Goal: Task Accomplishment & Management: Manage account settings

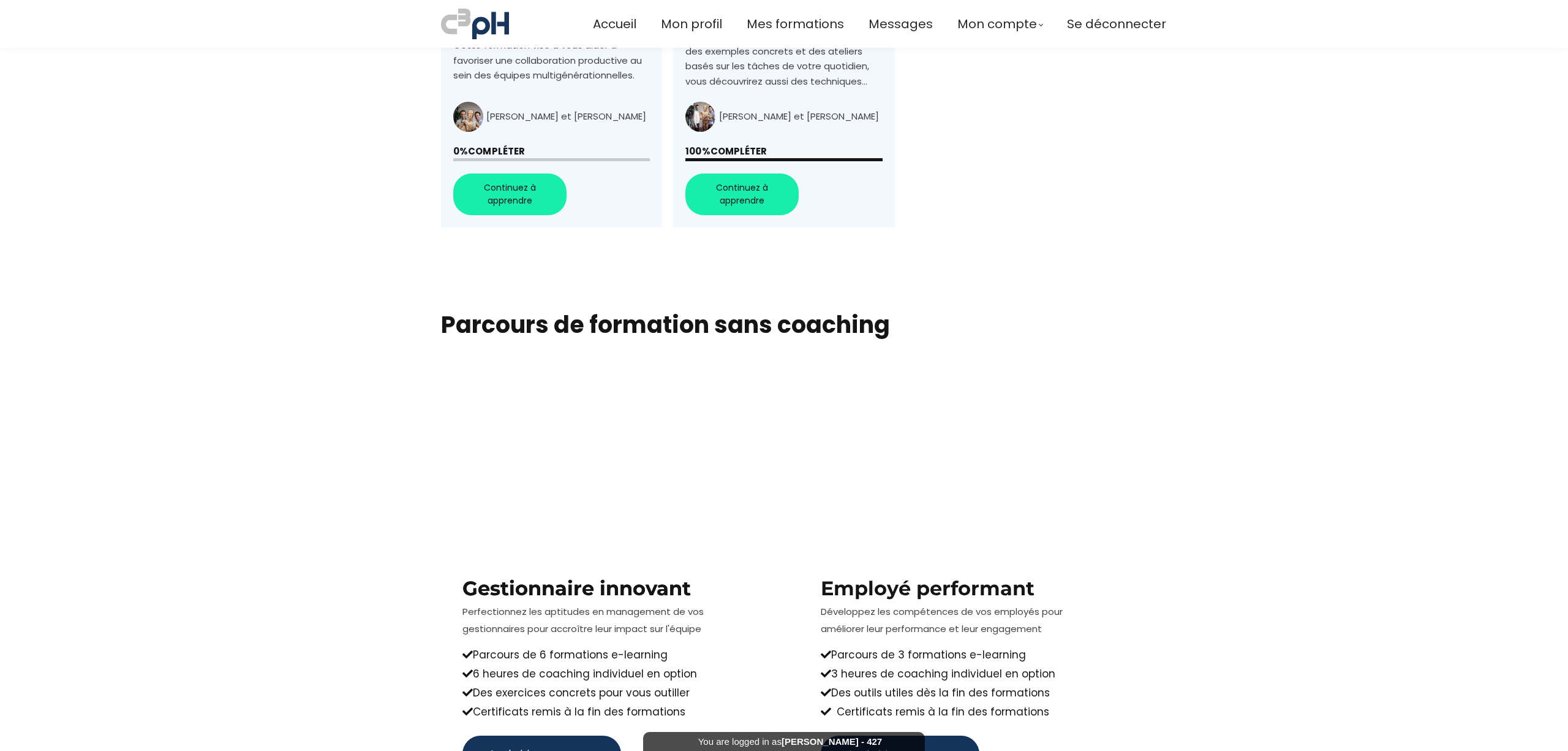
scroll to position [245, 0]
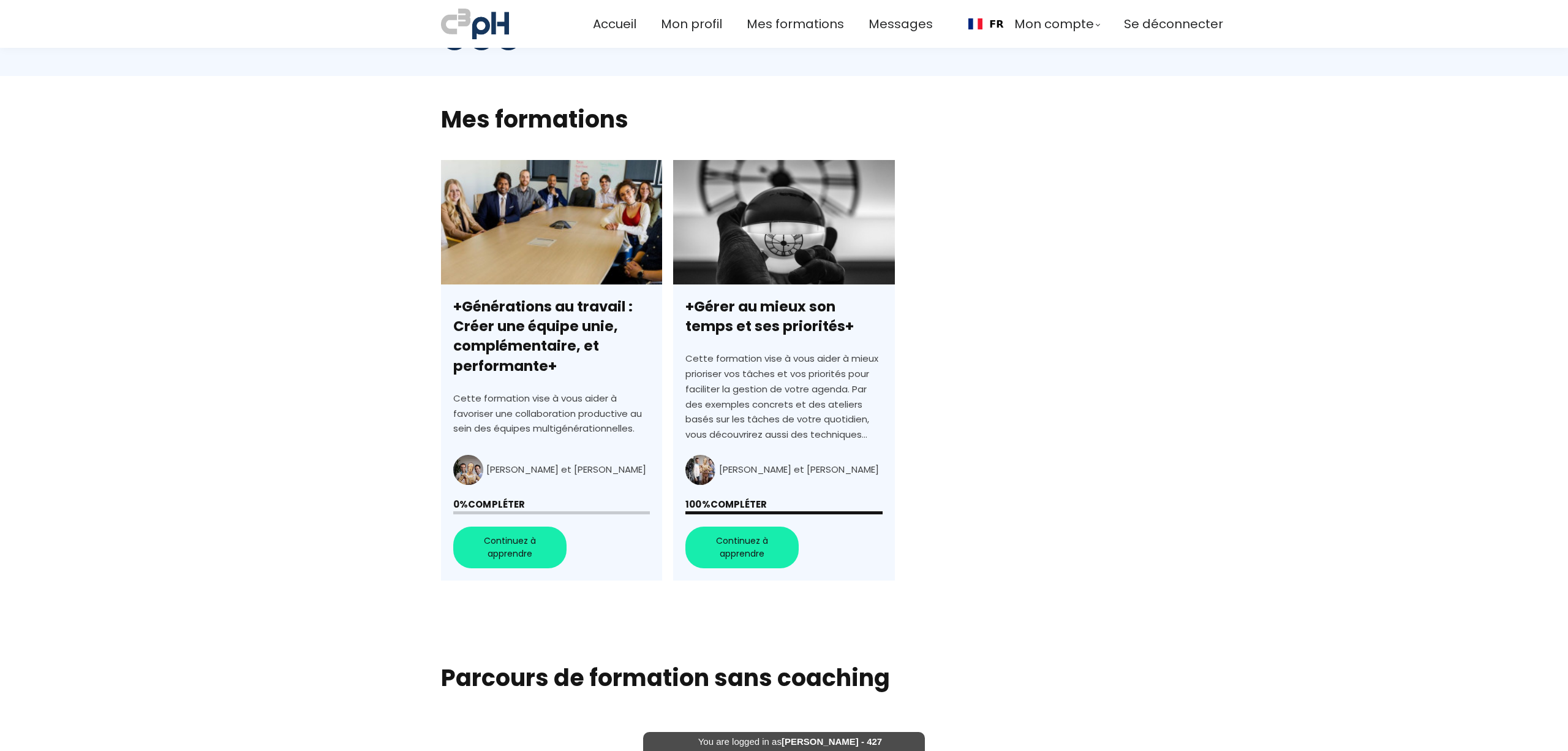
click at [499, 537] on link "+Générations au travail : Créer une équipe unie, complémentaire, et performante+" at bounding box center [551, 370] width 221 height 421
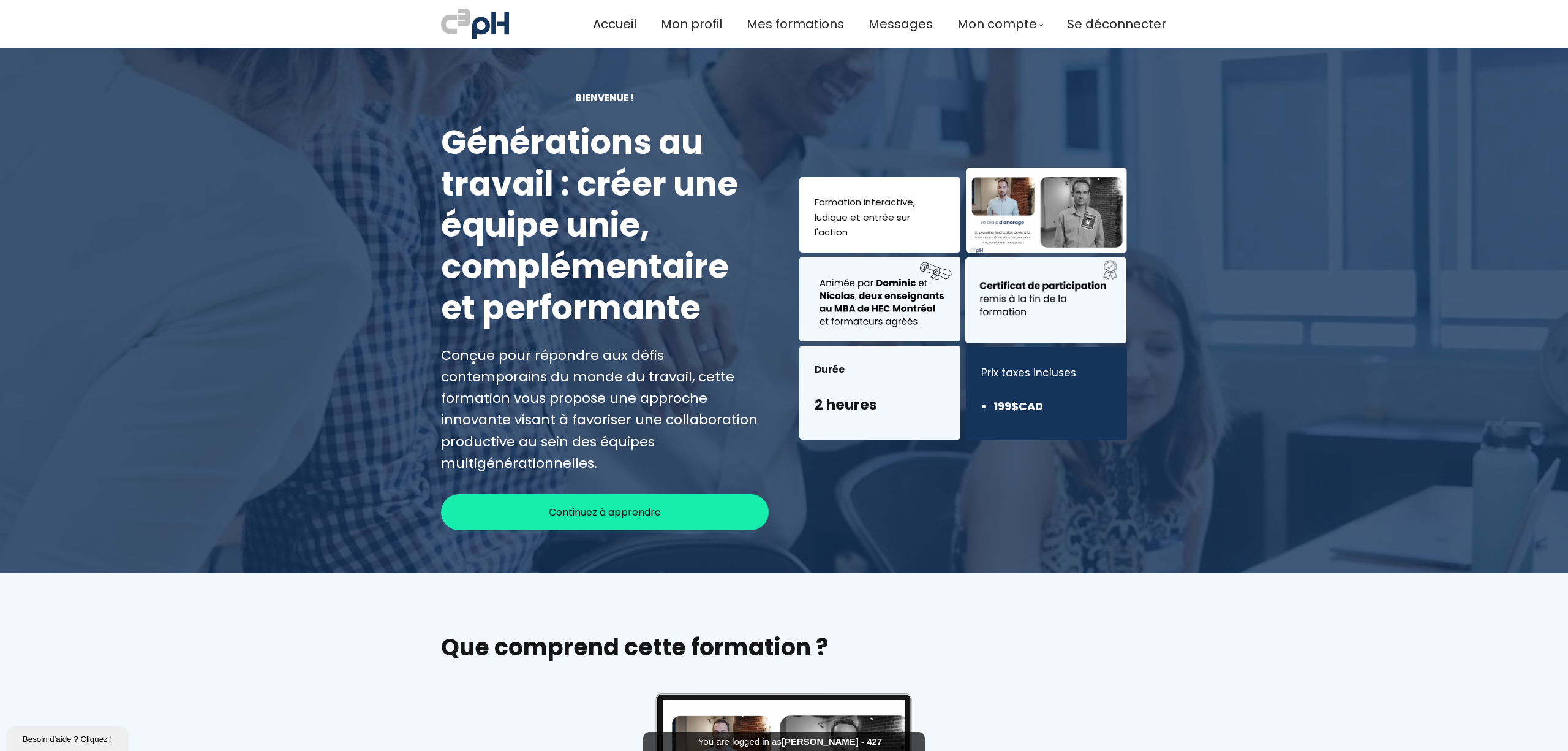
click at [571, 504] on span "Continuez à apprendre" at bounding box center [604, 512] width 112 height 15
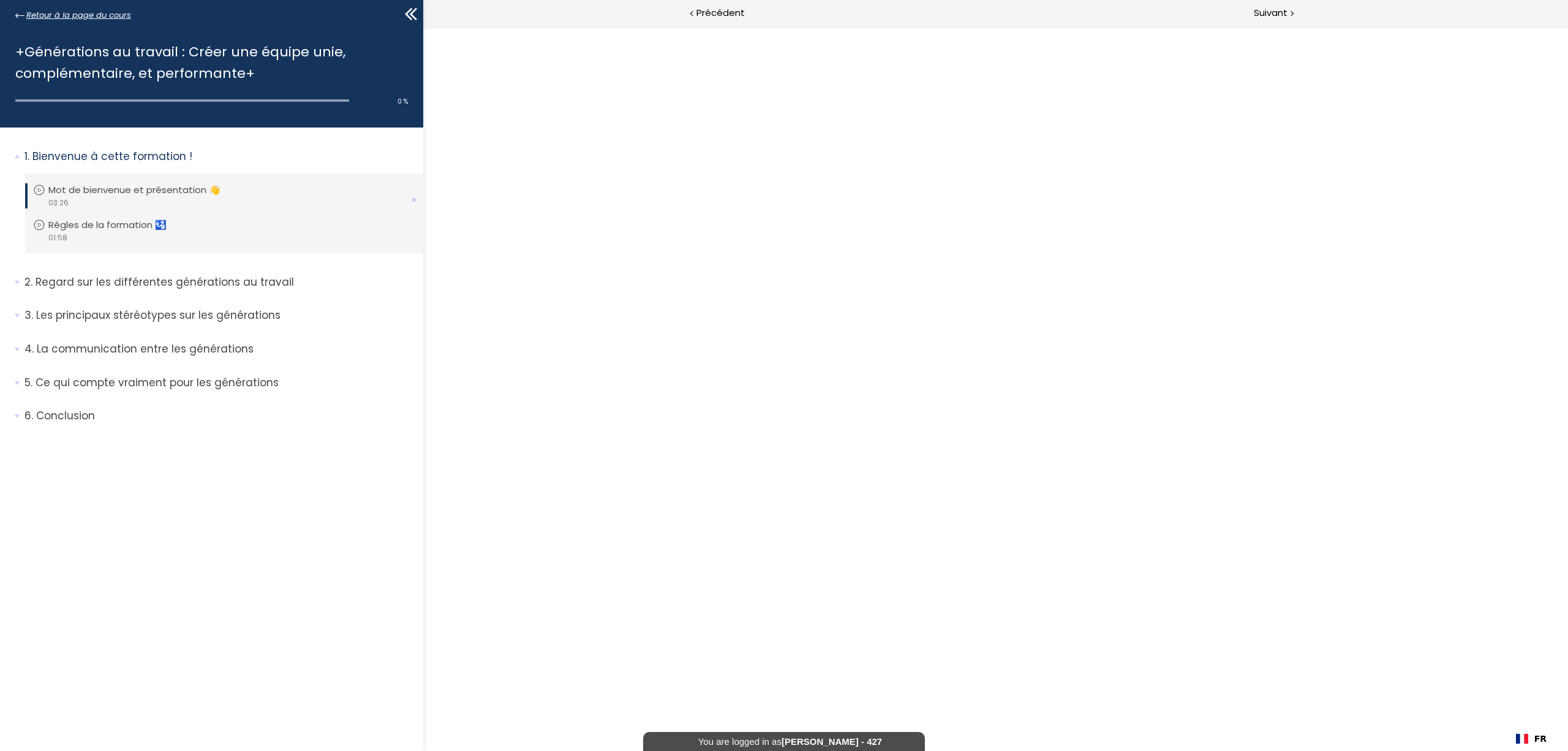
click at [101, 11] on span "Retour à la page du cours" at bounding box center [79, 15] width 105 height 14
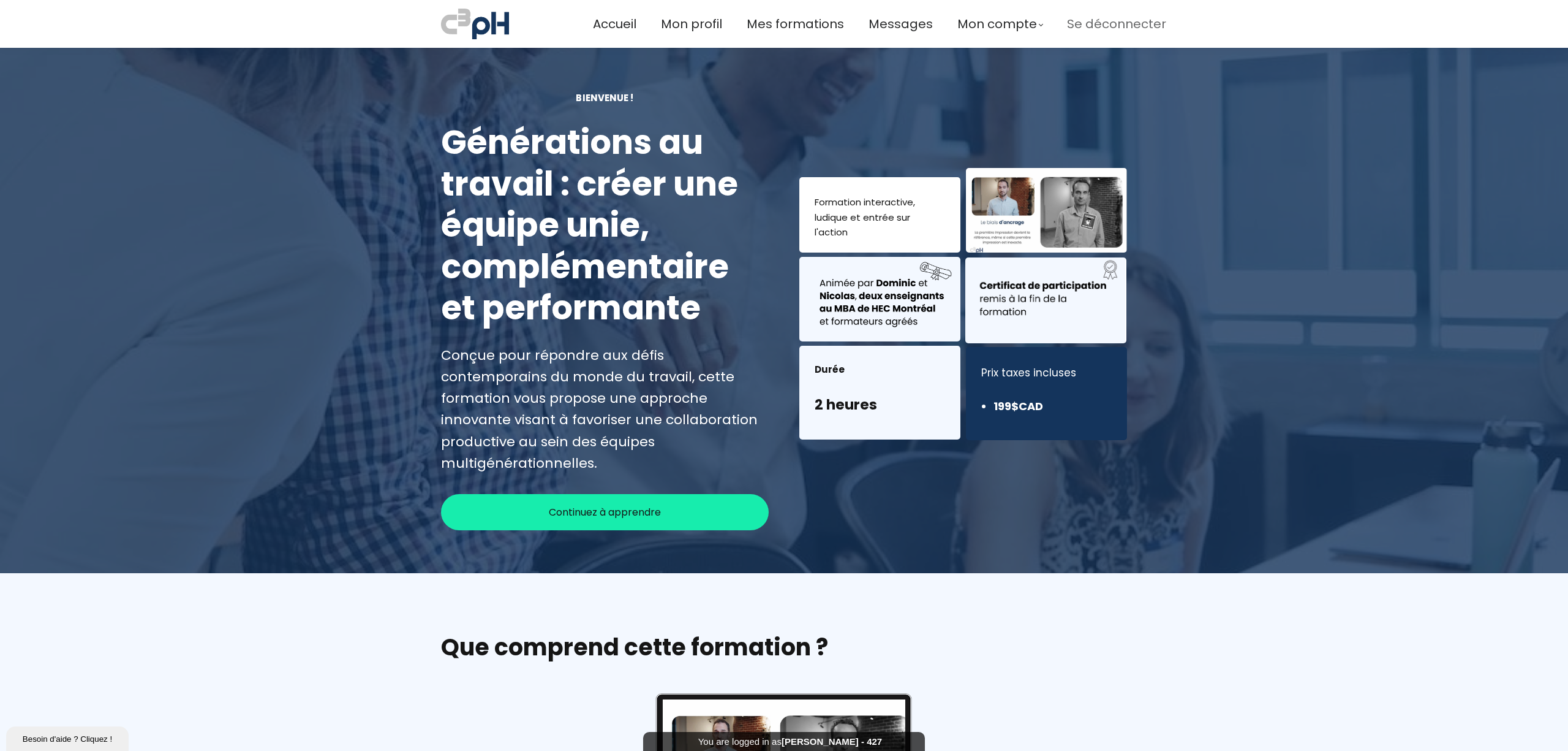
click at [1113, 28] on span "Se déconnecter" at bounding box center [1117, 24] width 99 height 20
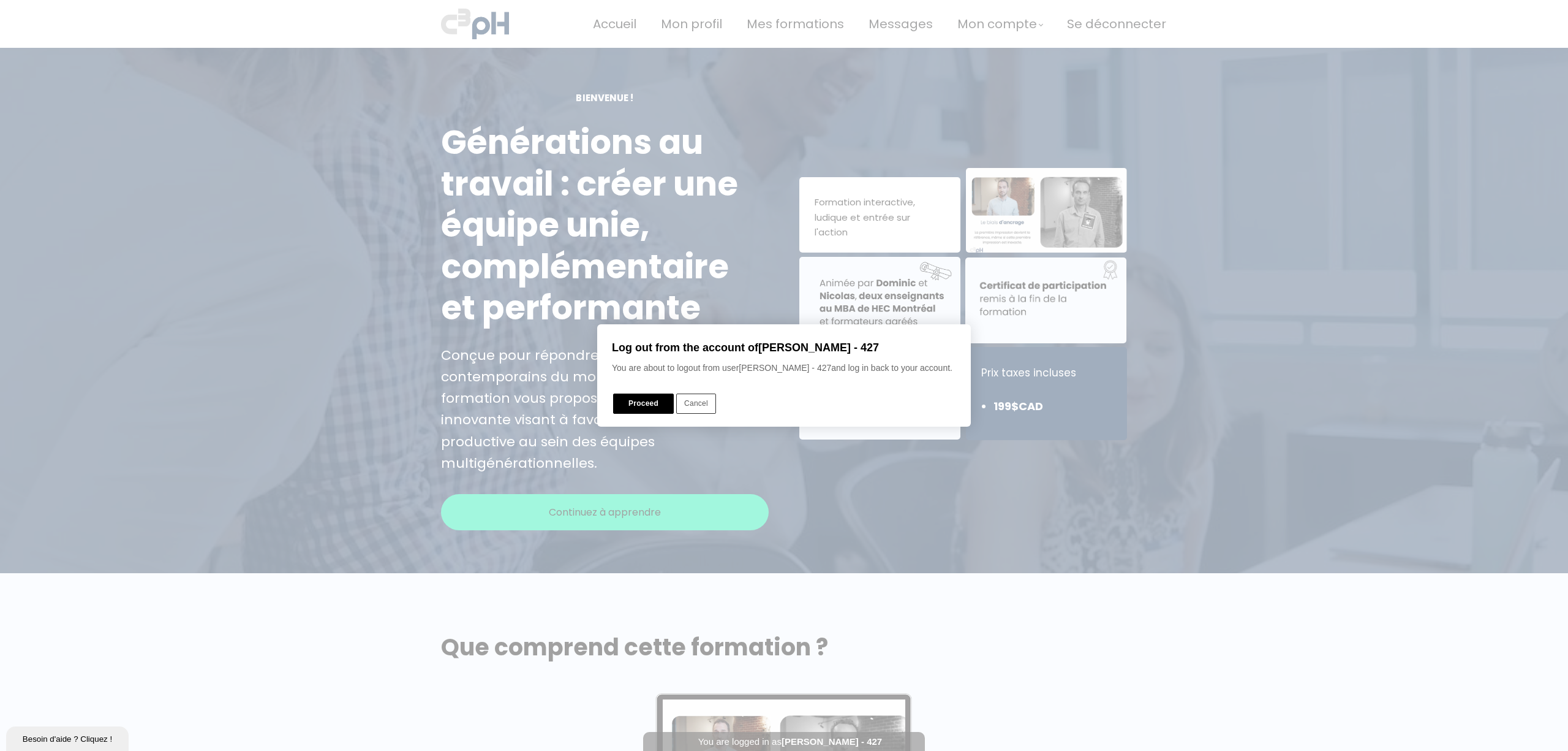
click at [660, 391] on div "Log out from the account of [PERSON_NAME] - 427 You are about to logout from us…" at bounding box center [786, 376] width 348 height 79
click at [655, 400] on button "Proceed" at bounding box center [643, 403] width 61 height 20
